Goal: Find specific page/section: Find specific page/section

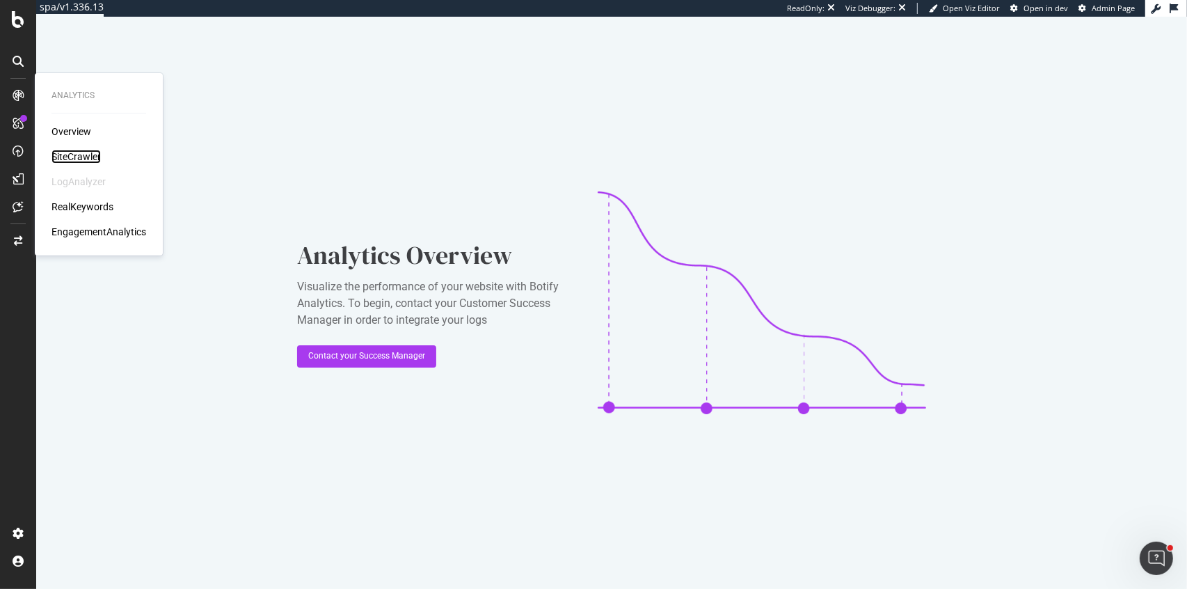
click at [80, 150] on div "SiteCrawler" at bounding box center [75, 157] width 49 height 14
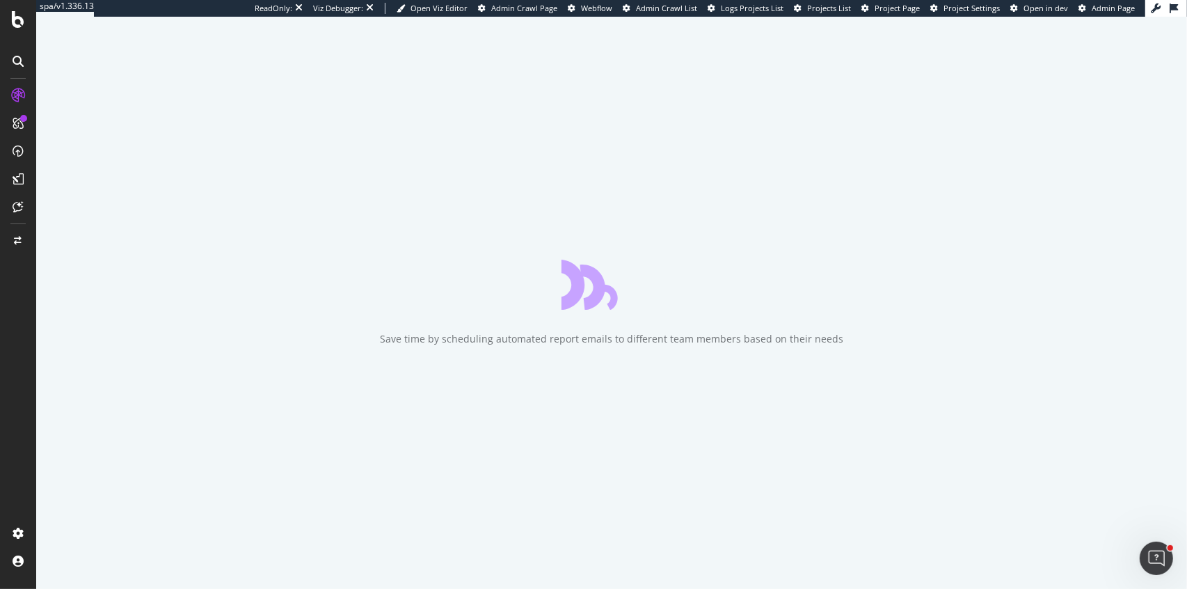
click at [897, 5] on span "Project Page" at bounding box center [896, 8] width 45 height 10
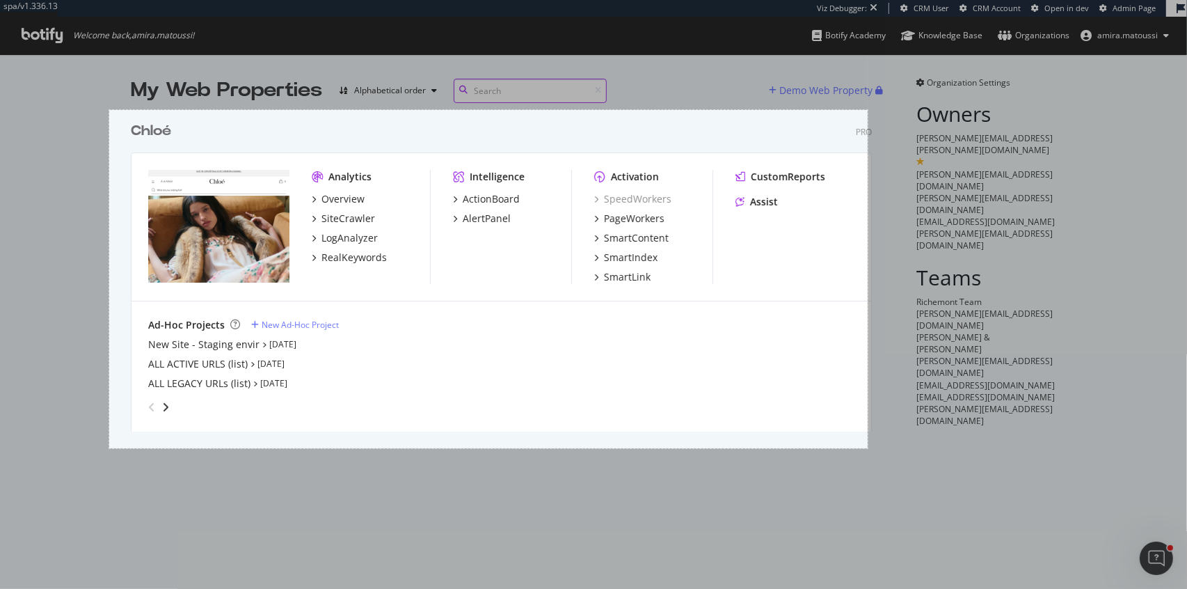
drag, startPoint x: 109, startPoint y: 110, endPoint x: 867, endPoint y: 448, distance: 829.6
click at [867, 448] on div "1090 X 486" at bounding box center [593, 294] width 1187 height 589
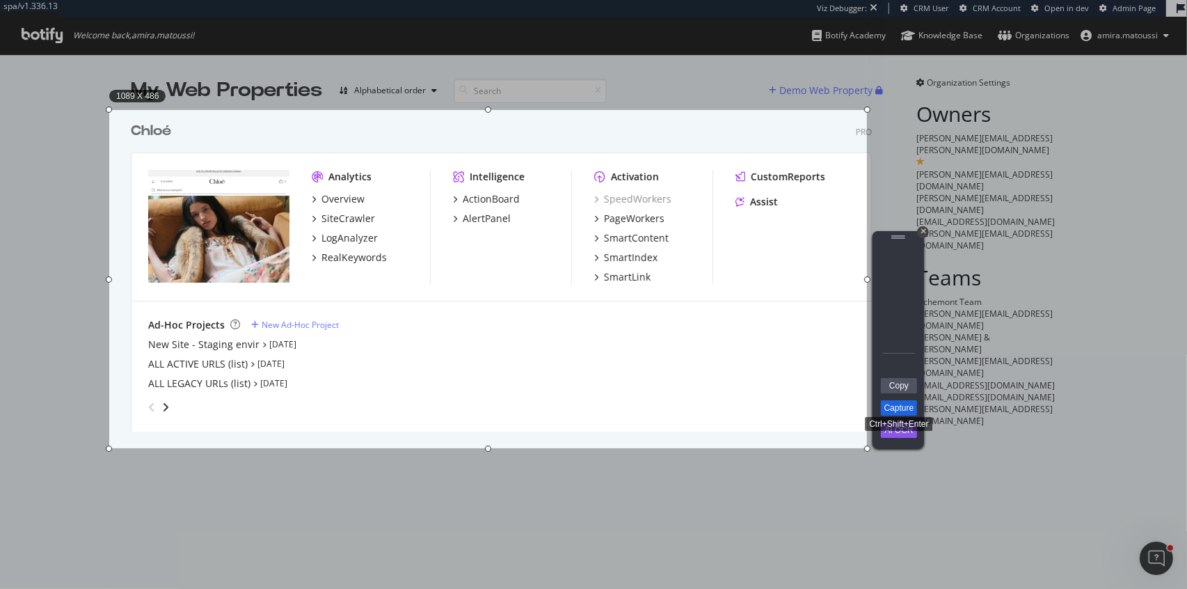
click at [897, 404] on link "Capture" at bounding box center [899, 407] width 36 height 15
